Goal: Find specific page/section

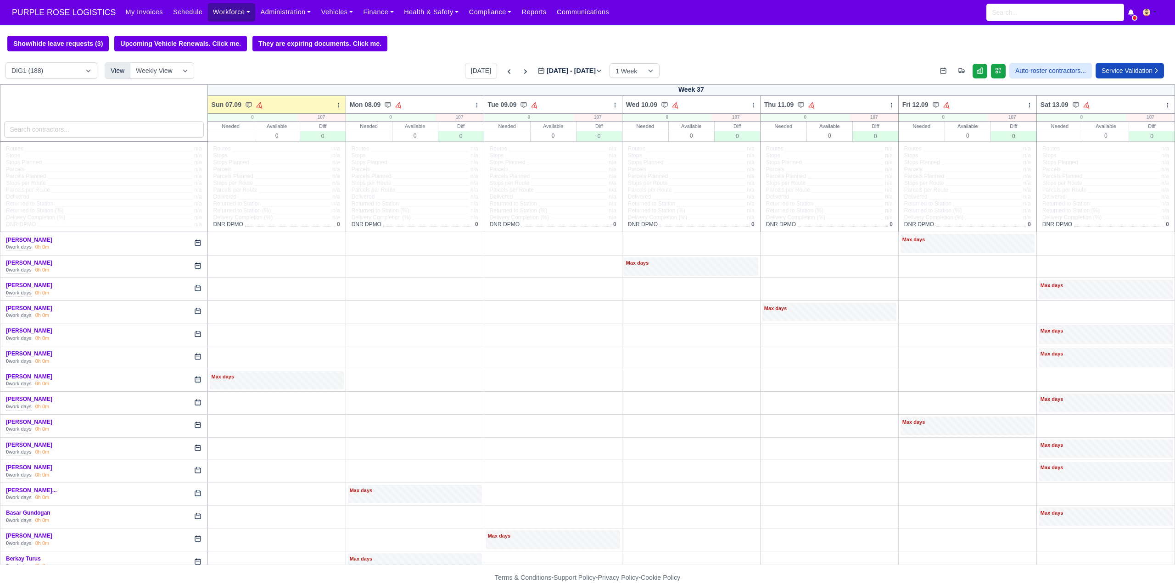
click at [217, 11] on link "Workforce" at bounding box center [232, 12] width 48 height 18
click at [238, 36] on link "Manpower" at bounding box center [249, 32] width 74 height 19
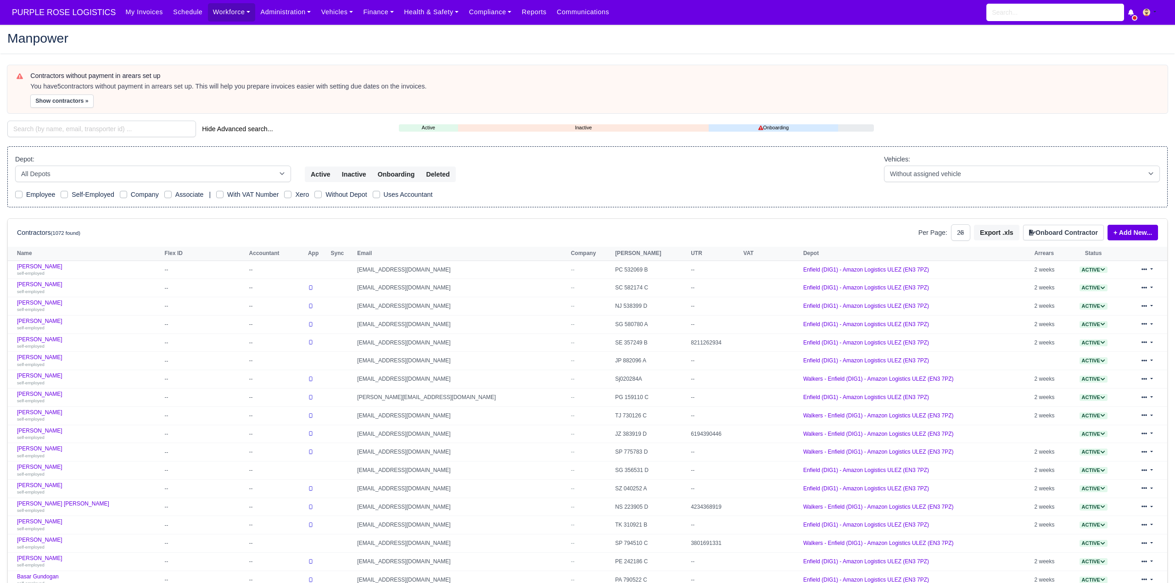
select select "25"
click at [128, 134] on input "search" at bounding box center [101, 129] width 189 height 17
type input "corten"
